Goal: Navigation & Orientation: Find specific page/section

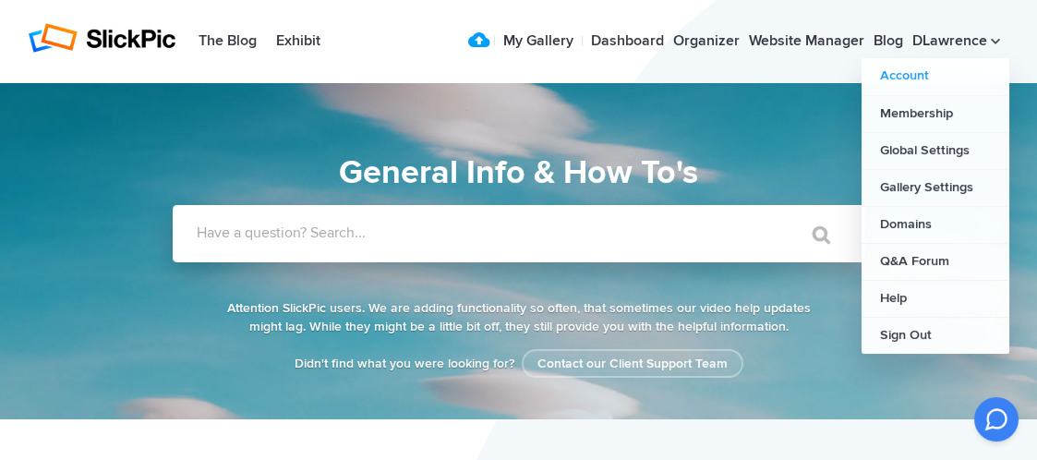
click at [910, 73] on link "Account" at bounding box center [935, 76] width 148 height 37
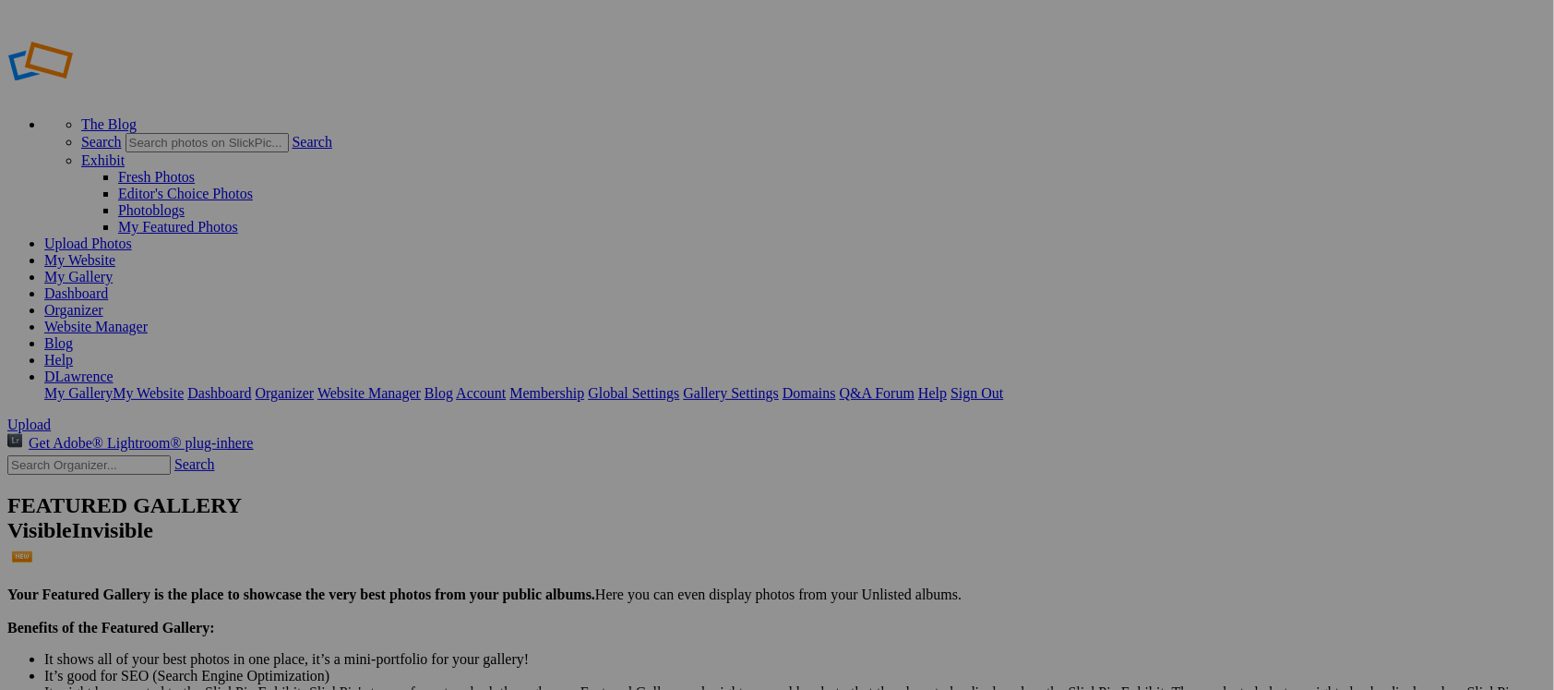
click at [148, 318] on link "Website Manager" at bounding box center [95, 326] width 103 height 16
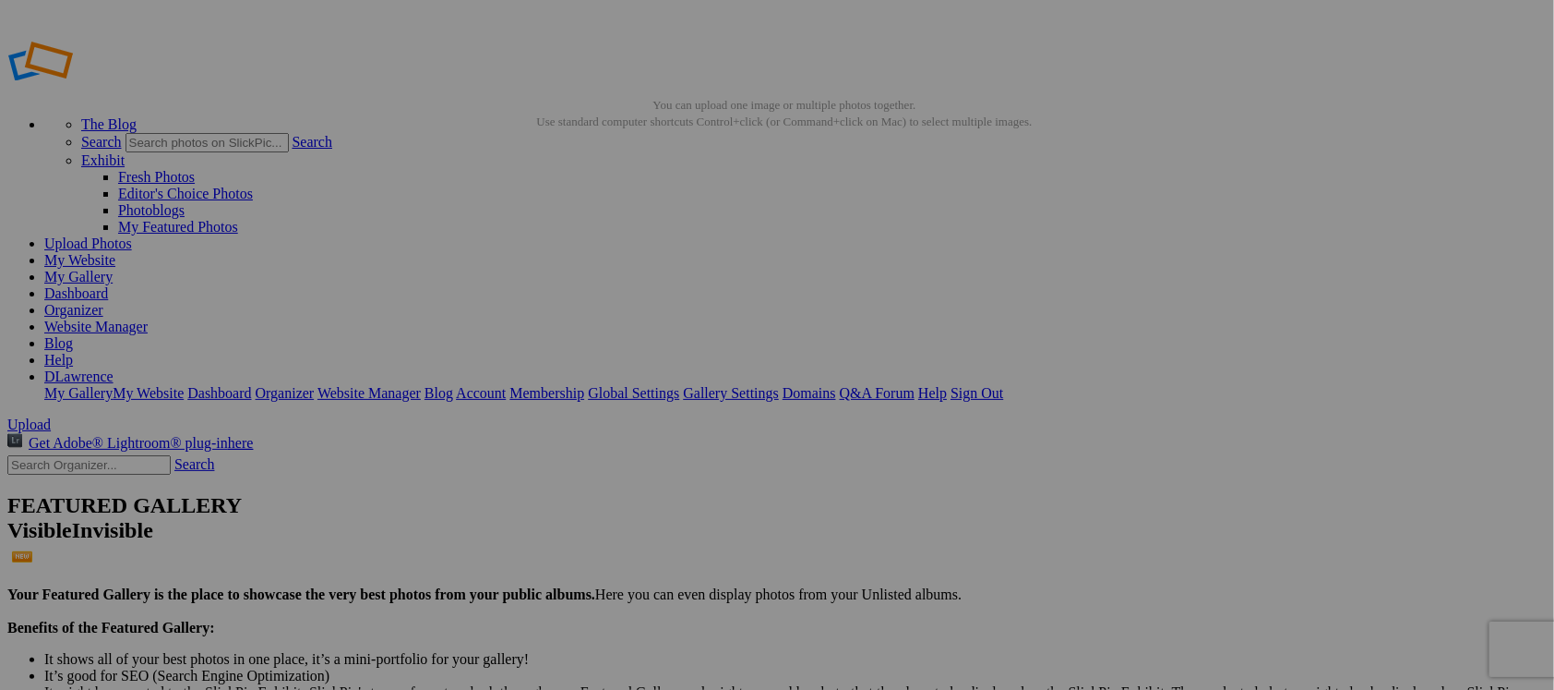
drag, startPoint x: 845, startPoint y: 282, endPoint x: 1039, endPoint y: 450, distance: 257.8
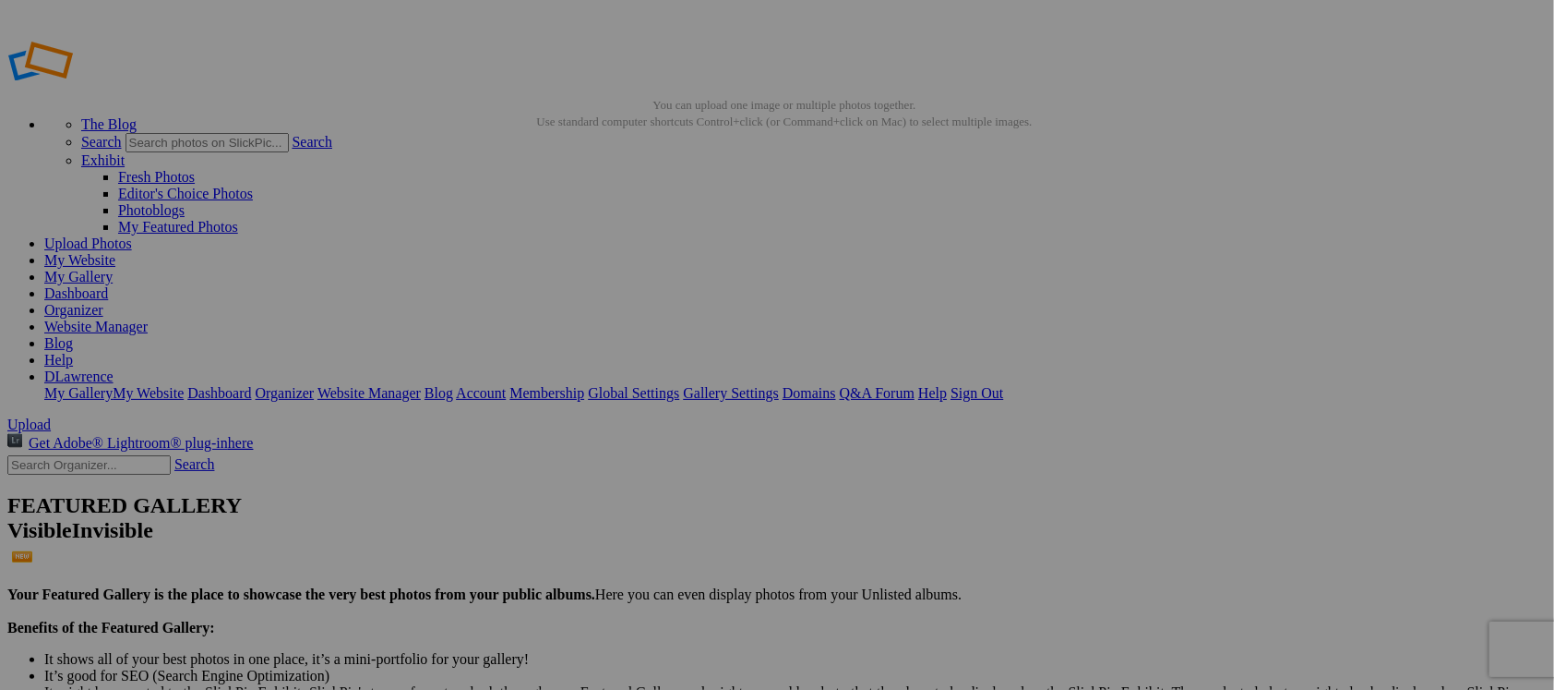
drag, startPoint x: 685, startPoint y: 297, endPoint x: 1196, endPoint y: 234, distance: 515.2
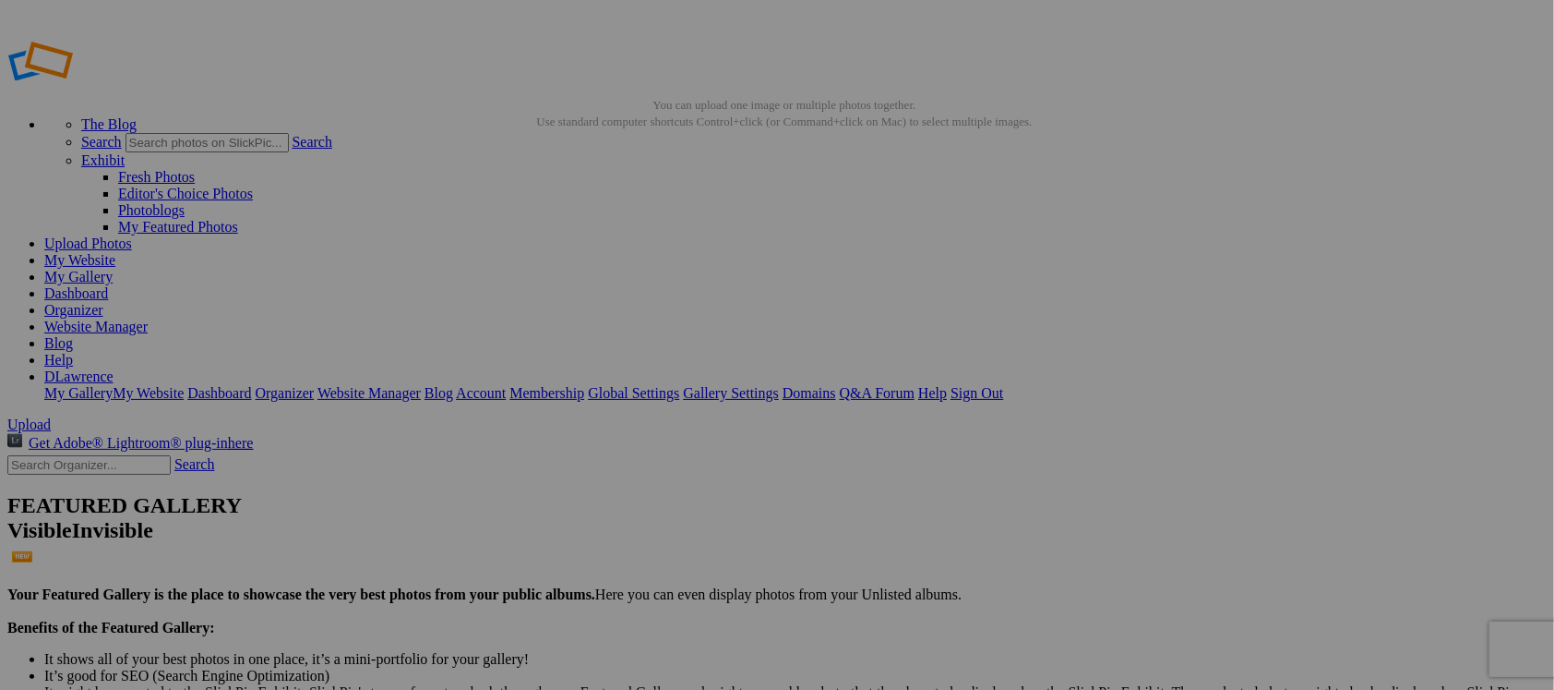
click at [115, 252] on link "My Website" at bounding box center [79, 260] width 71 height 16
click at [148, 318] on link "Website Manager" at bounding box center [95, 326] width 103 height 16
